Goal: Transaction & Acquisition: Purchase product/service

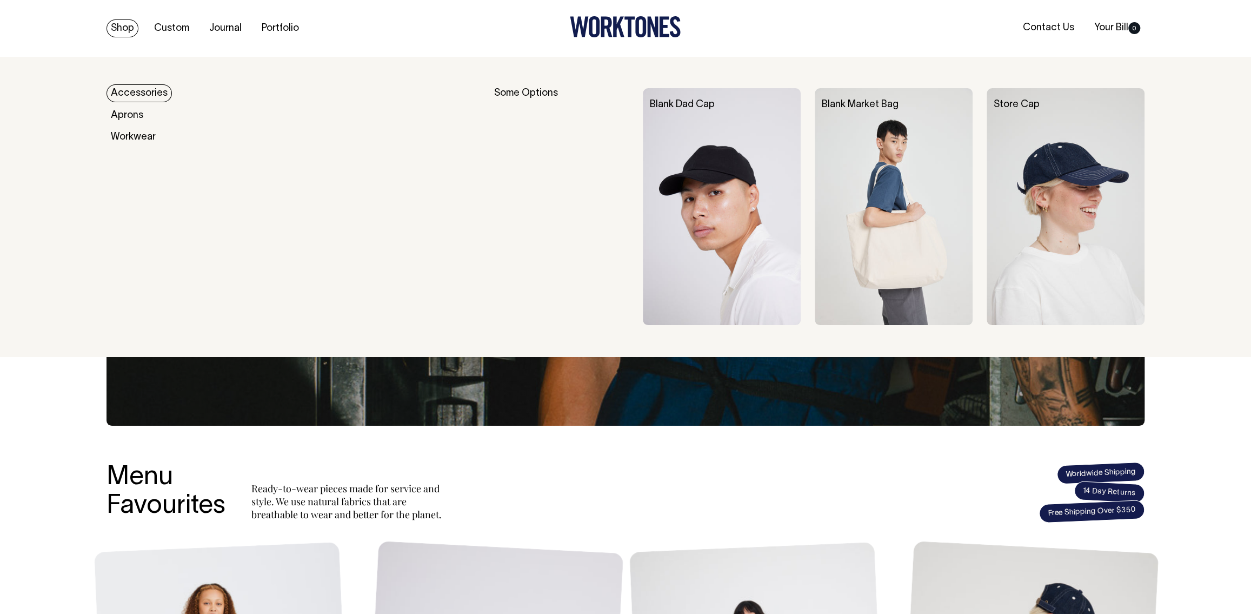
click at [138, 89] on link "Accessories" at bounding box center [139, 93] width 65 height 18
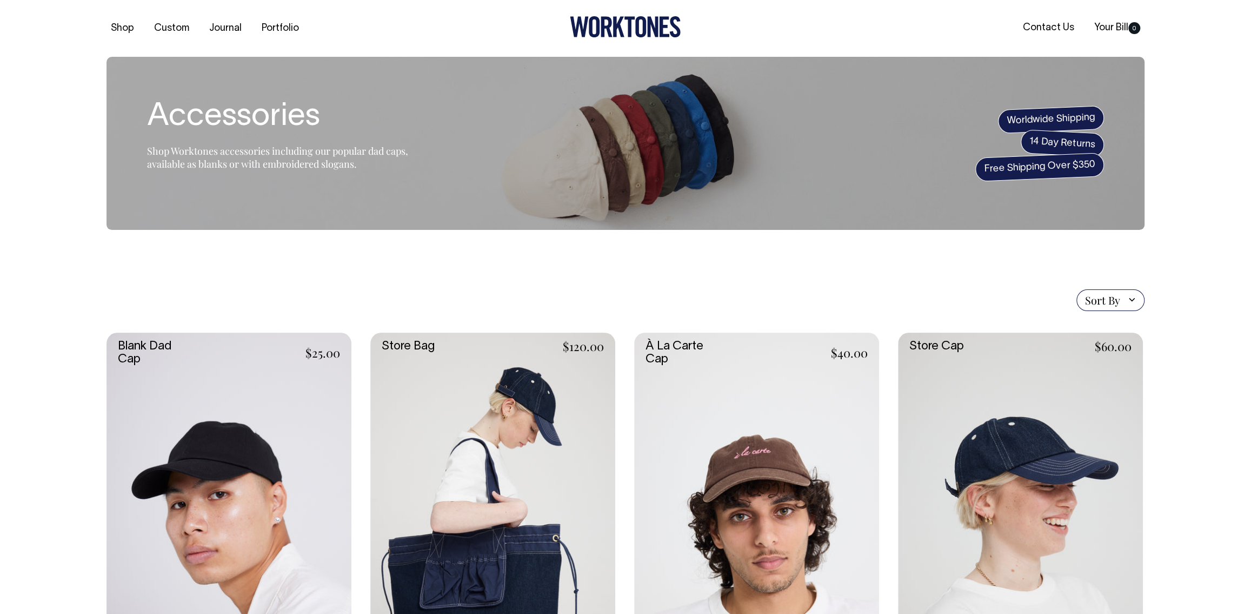
drag, startPoint x: 261, startPoint y: 494, endPoint x: 381, endPoint y: 292, distance: 234.4
click at [258, 477] on link at bounding box center [229, 517] width 245 height 368
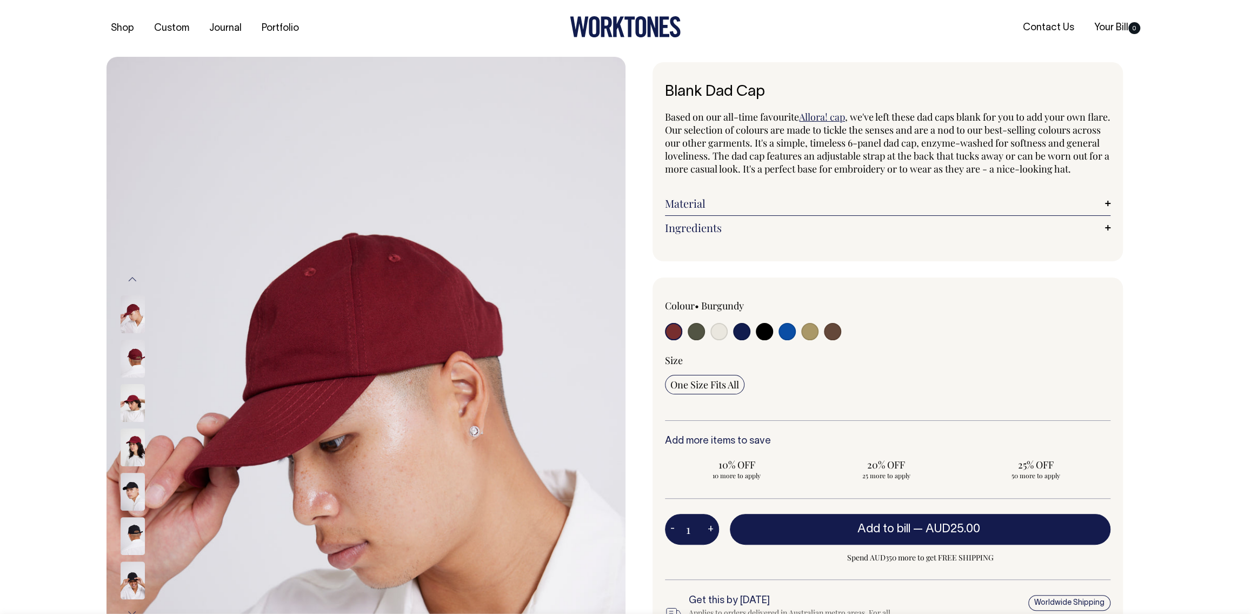
click at [787, 340] on input "radio" at bounding box center [787, 331] width 17 height 17
radio input "true"
select select "Worker Blue"
